Goal: Information Seeking & Learning: Learn about a topic

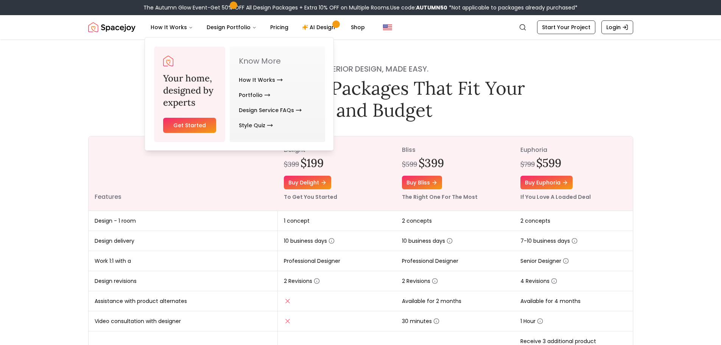
click at [104, 27] on img "Spacejoy" at bounding box center [111, 27] width 47 height 15
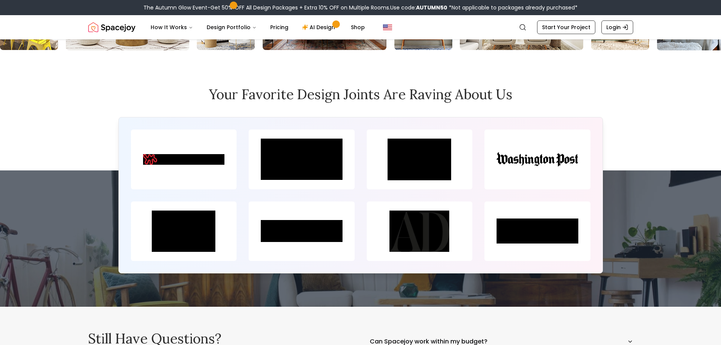
scroll to position [3501, 0]
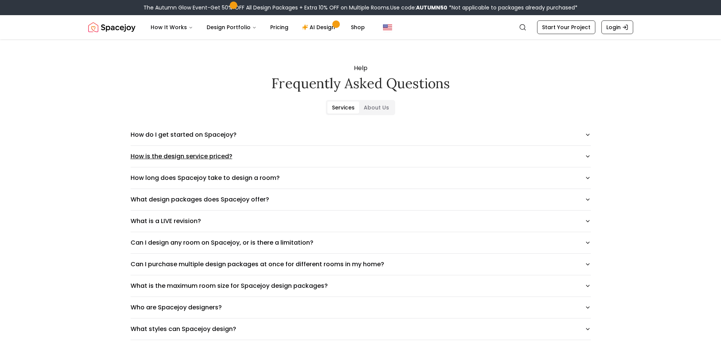
click at [248, 155] on button "How is the design service priced?" at bounding box center [361, 156] width 460 height 21
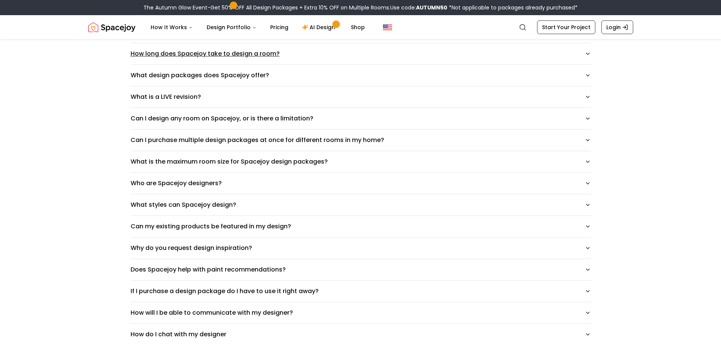
scroll to position [151, 0]
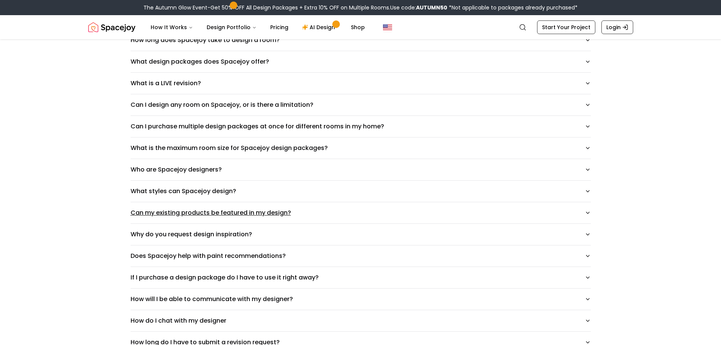
click at [314, 216] on button "Can my existing products be featured in my design?" at bounding box center [361, 212] width 460 height 21
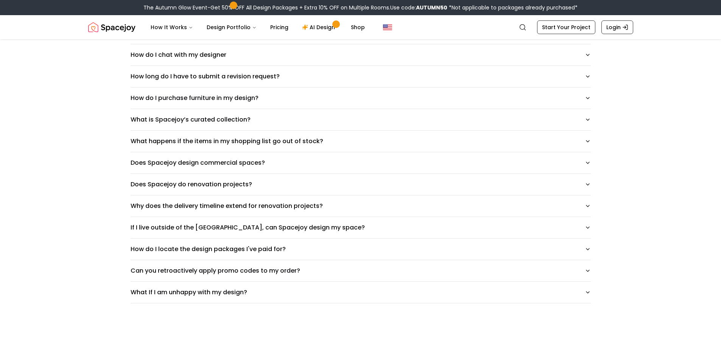
scroll to position [568, 0]
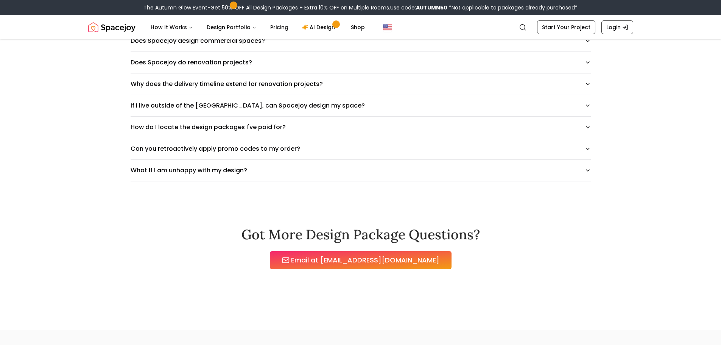
click at [253, 176] on button "What If I am unhappy with my design?" at bounding box center [361, 170] width 460 height 21
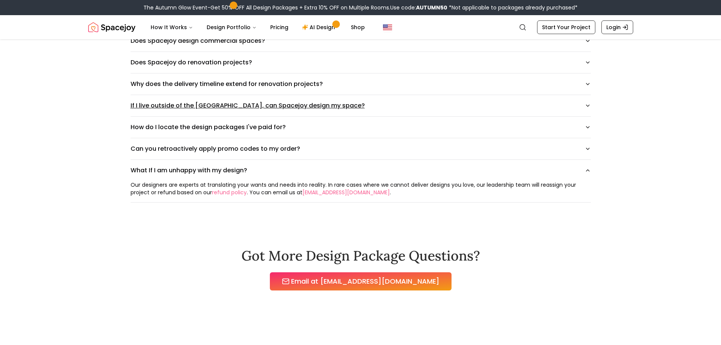
click at [272, 108] on button "If I live outside of the [GEOGRAPHIC_DATA], can Spacejoy design my space?" at bounding box center [361, 105] width 460 height 21
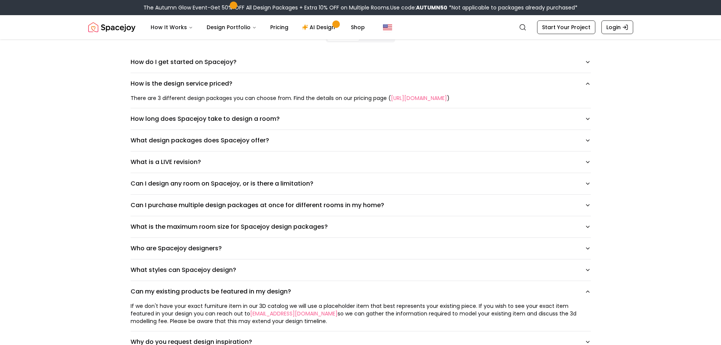
scroll to position [0, 0]
